Goal: Check status: Check status

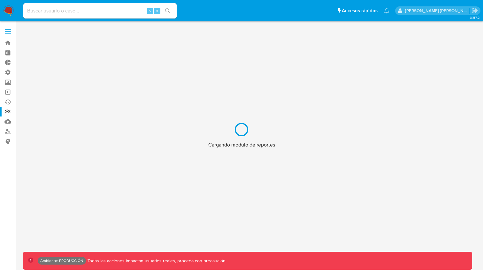
click at [86, 16] on div "Cargando modulo de reportes" at bounding box center [241, 135] width 483 height 270
click at [80, 11] on div "Cargando modulo de reportes" at bounding box center [241, 135] width 483 height 270
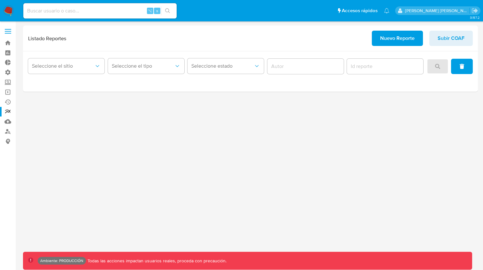
click at [66, 11] on input at bounding box center [99, 11] width 153 height 8
paste input "2237674348"
type input "2237674348"
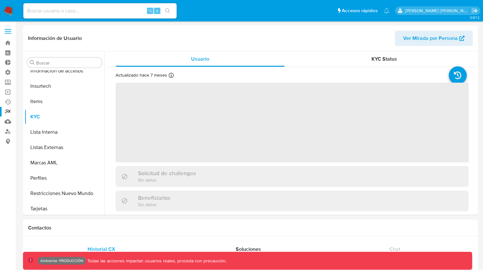
scroll to position [285, 0]
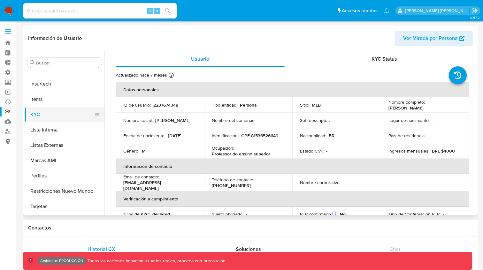
select select "10"
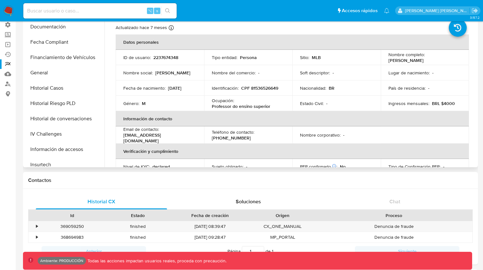
scroll to position [155, 0]
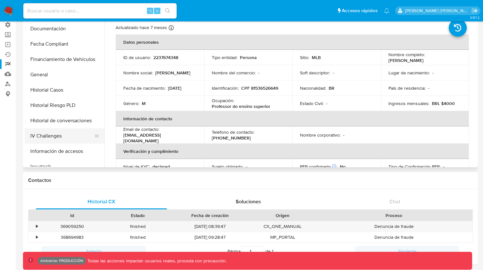
click at [46, 134] on button "IV Challenges" at bounding box center [62, 135] width 75 height 15
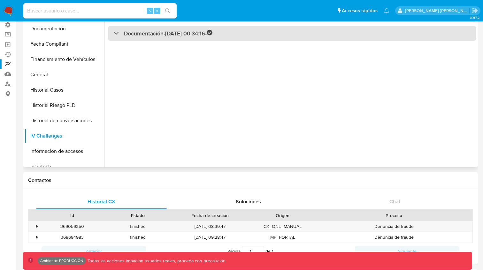
click at [113, 36] on div "Documentación - [DATE] 00:34:16 -" at bounding box center [292, 33] width 368 height 15
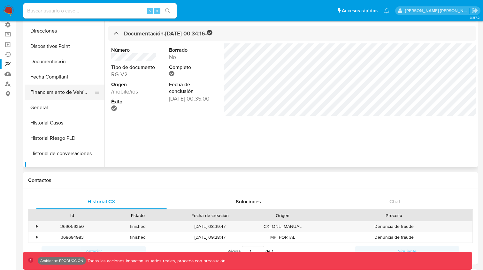
scroll to position [122, 0]
click at [48, 60] on button "Documentación" at bounding box center [65, 61] width 80 height 15
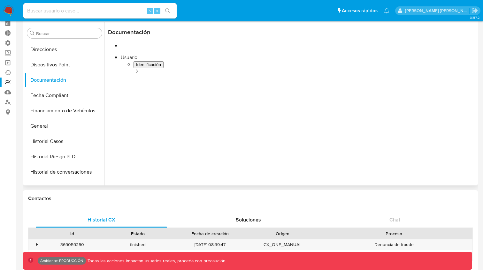
scroll to position [22, 0]
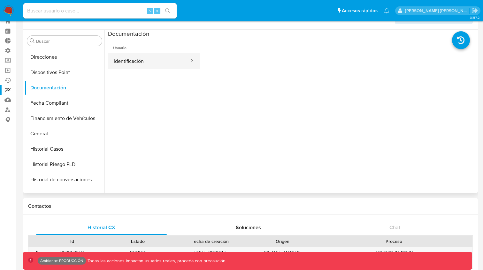
click at [150, 59] on button "Identificación" at bounding box center [149, 61] width 82 height 16
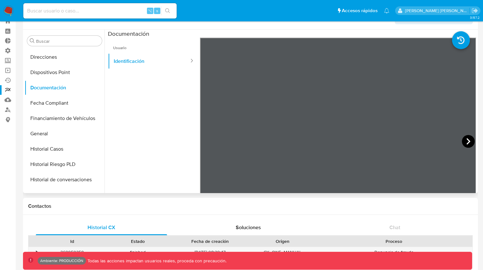
click at [469, 140] on icon at bounding box center [468, 141] width 13 height 13
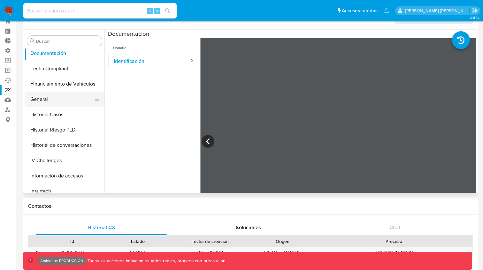
scroll to position [165, 0]
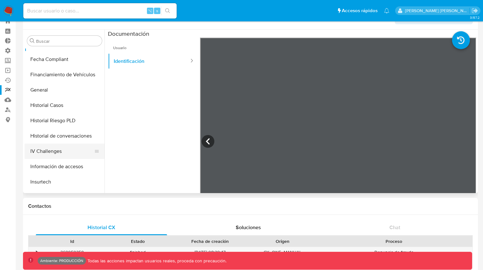
click at [46, 147] on button "IV Challenges" at bounding box center [62, 151] width 75 height 15
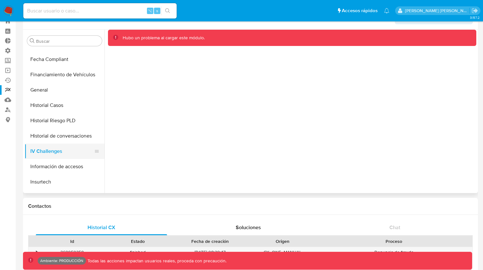
click at [56, 151] on button "IV Challenges" at bounding box center [62, 151] width 75 height 15
click at [55, 140] on button "Historial de conversaciones" at bounding box center [62, 135] width 75 height 15
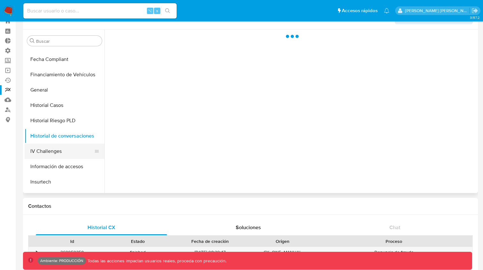
click at [48, 153] on button "IV Challenges" at bounding box center [62, 151] width 75 height 15
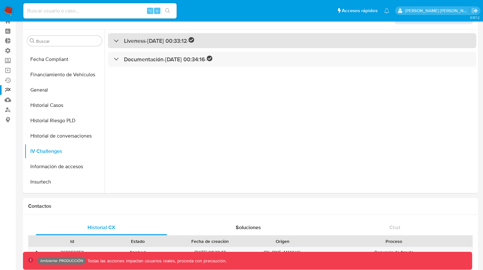
click at [114, 41] on div at bounding box center [114, 41] width 0 height 0
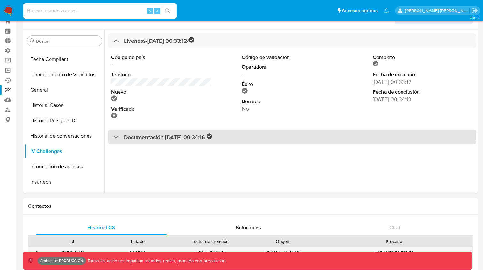
click at [116, 134] on div "Documentación - [DATE] 00:34:16 -" at bounding box center [163, 137] width 99 height 7
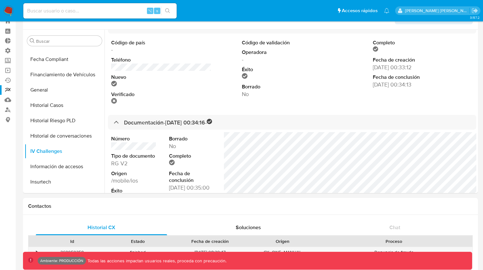
scroll to position [0, 0]
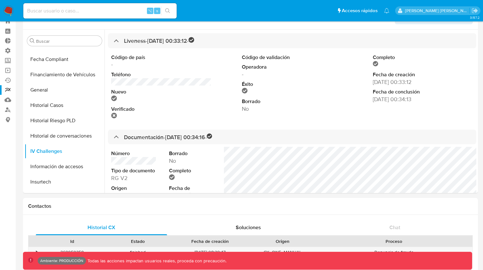
click at [88, 10] on input at bounding box center [99, 11] width 153 height 8
paste input "2053286191"
type input "2053286191"
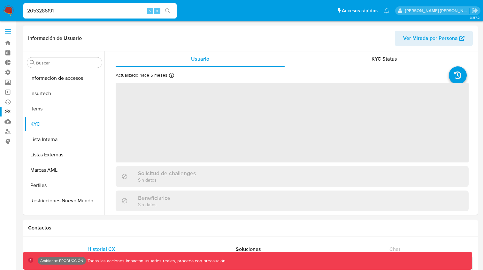
scroll to position [285, 0]
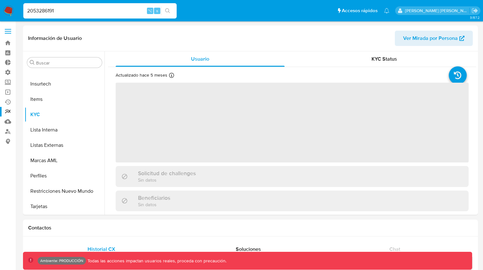
select select "10"
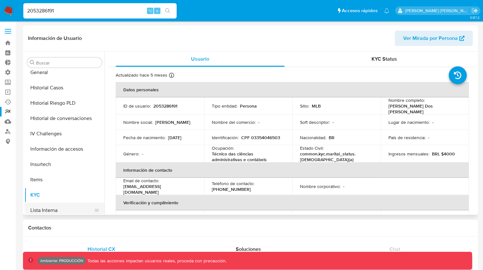
scroll to position [198, 0]
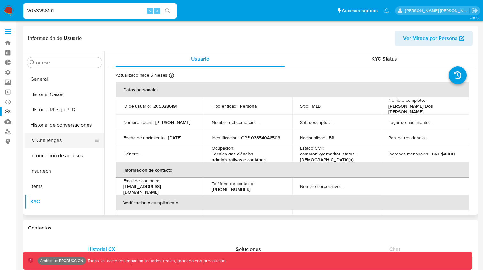
click at [42, 142] on button "IV Challenges" at bounding box center [62, 140] width 75 height 15
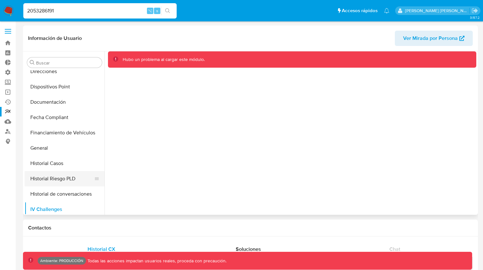
scroll to position [122, 0]
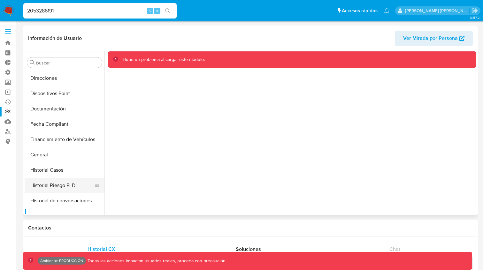
click at [47, 107] on button "Documentación" at bounding box center [65, 108] width 80 height 15
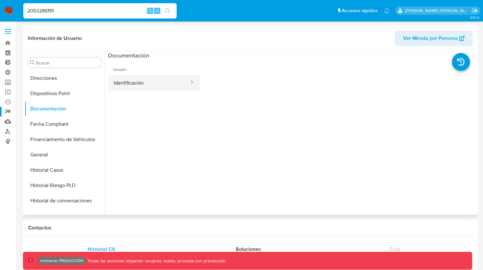
click at [180, 85] on button "Identificación" at bounding box center [149, 83] width 82 height 16
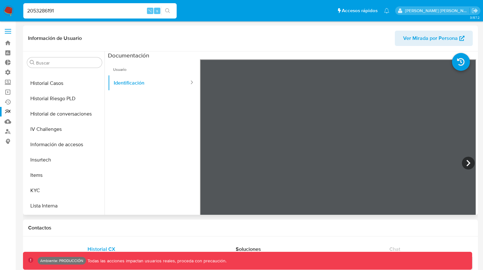
scroll to position [213, 0]
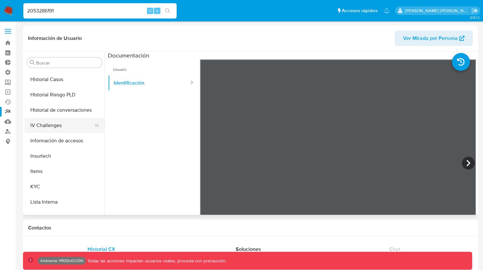
click at [54, 124] on button "IV Challenges" at bounding box center [62, 125] width 75 height 15
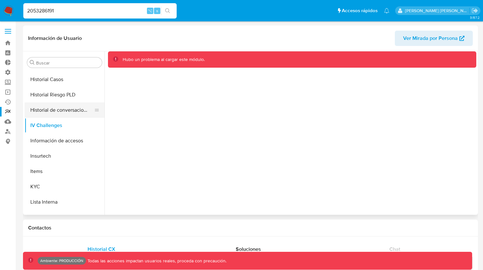
click at [52, 112] on button "Historial de conversaciones" at bounding box center [62, 110] width 75 height 15
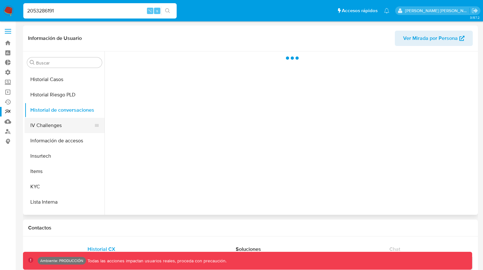
click at [51, 124] on button "IV Challenges" at bounding box center [62, 125] width 75 height 15
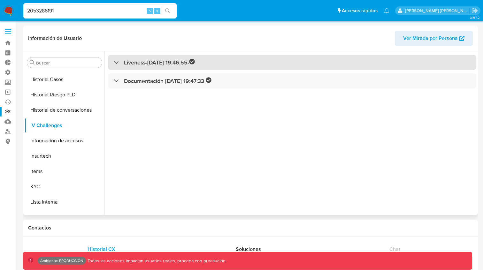
click at [119, 62] on div "Liveness - [DATE] 19:46:55 -" at bounding box center [154, 62] width 81 height 7
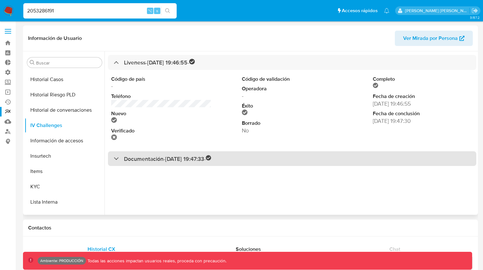
click at [114, 158] on div at bounding box center [114, 158] width 0 height 0
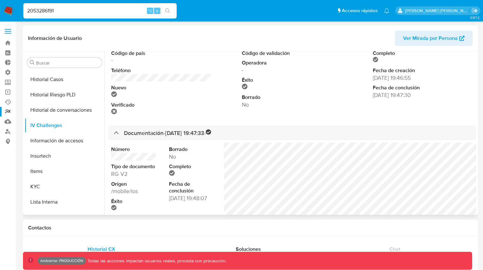
scroll to position [24, 0]
